Goal: Information Seeking & Learning: Find specific fact

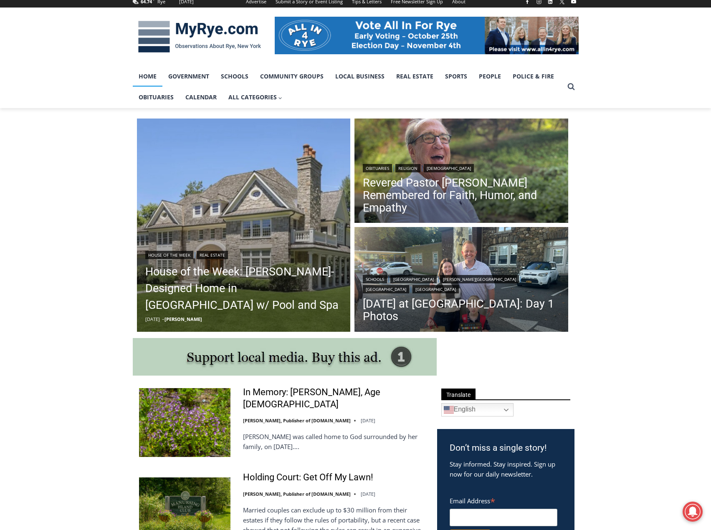
scroll to position [125, 0]
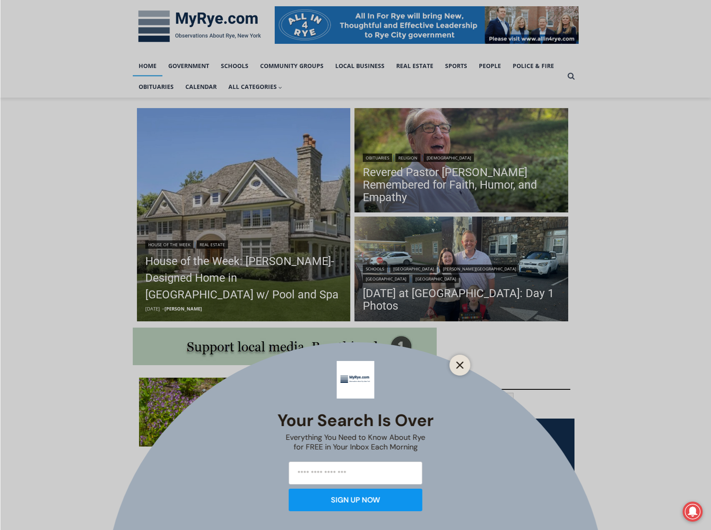
click at [458, 365] on icon "Close" at bounding box center [460, 366] width 8 height 8
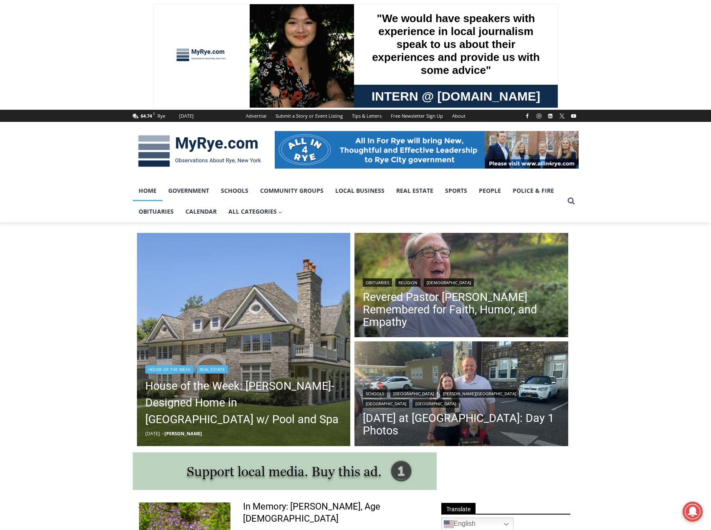
scroll to position [0, 0]
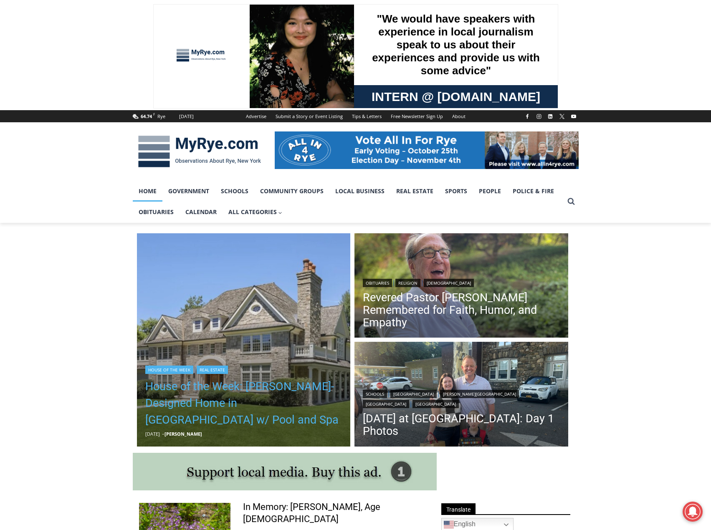
click at [209, 391] on link "House of the Week: [PERSON_NAME]-Designed Home in [GEOGRAPHIC_DATA] w/ Pool and…" at bounding box center [243, 403] width 197 height 50
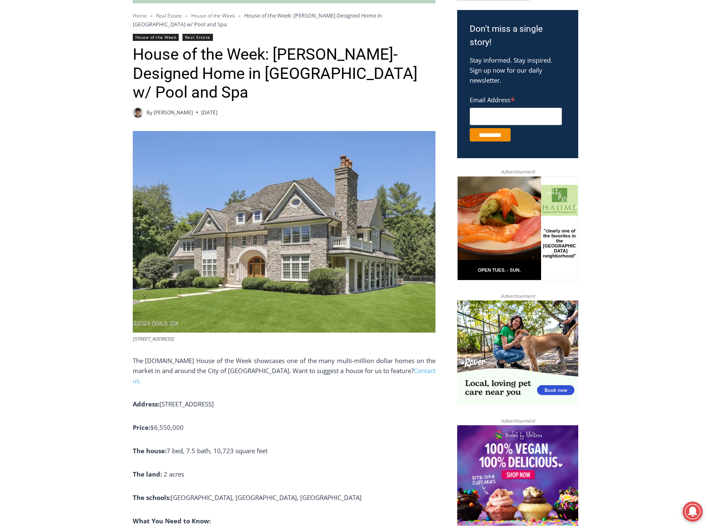
scroll to position [251, 0]
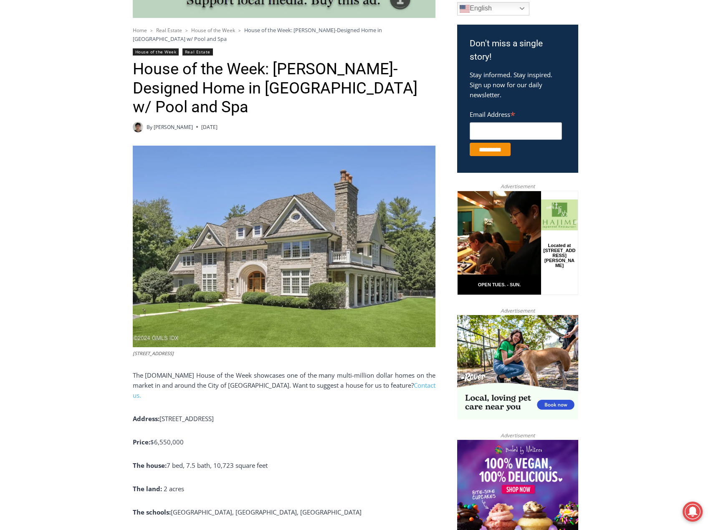
drag, startPoint x: 162, startPoint y: 392, endPoint x: 290, endPoint y: 389, distance: 128.6
click at [290, 414] on p "Address: 28 Thunder Mountain Road, Greenwich" at bounding box center [284, 419] width 303 height 10
